Goal: Navigation & Orientation: Go to known website

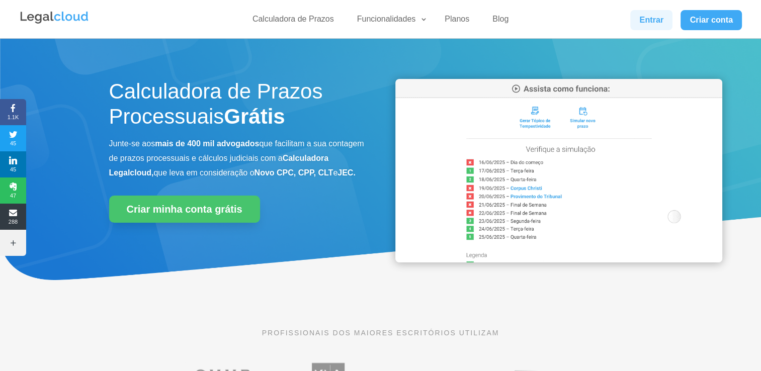
click at [658, 16] on link "Entrar" at bounding box center [652, 20] width 42 height 20
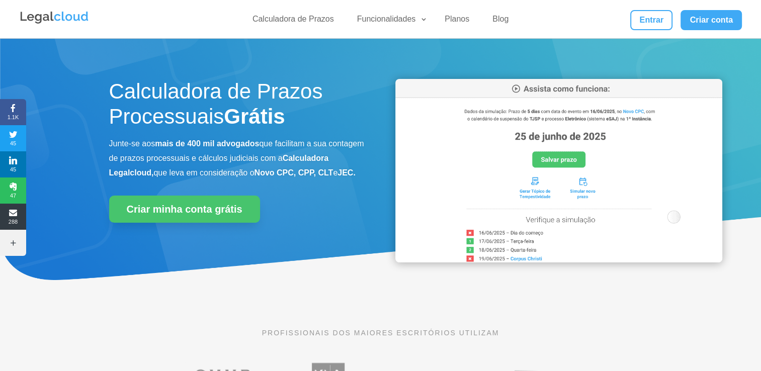
click at [670, 31] on div "Calculadora de Prazos Funcionalidades Calculadora de Prazos DJEN/DJE Prazos e A…" at bounding box center [380, 19] width 723 height 38
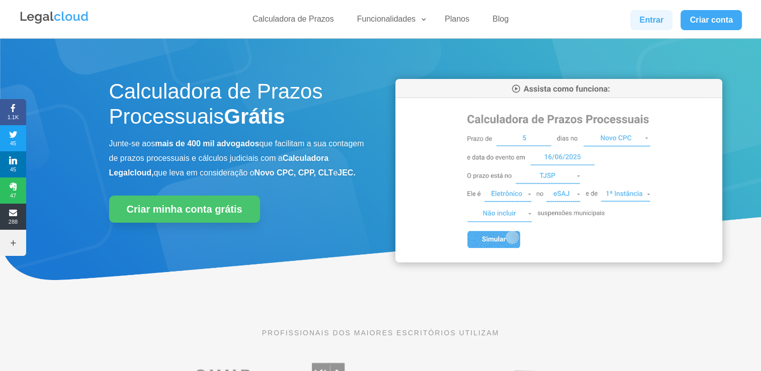
click at [659, 21] on link "Entrar" at bounding box center [652, 20] width 42 height 20
